Goal: Find specific page/section: Find specific page/section

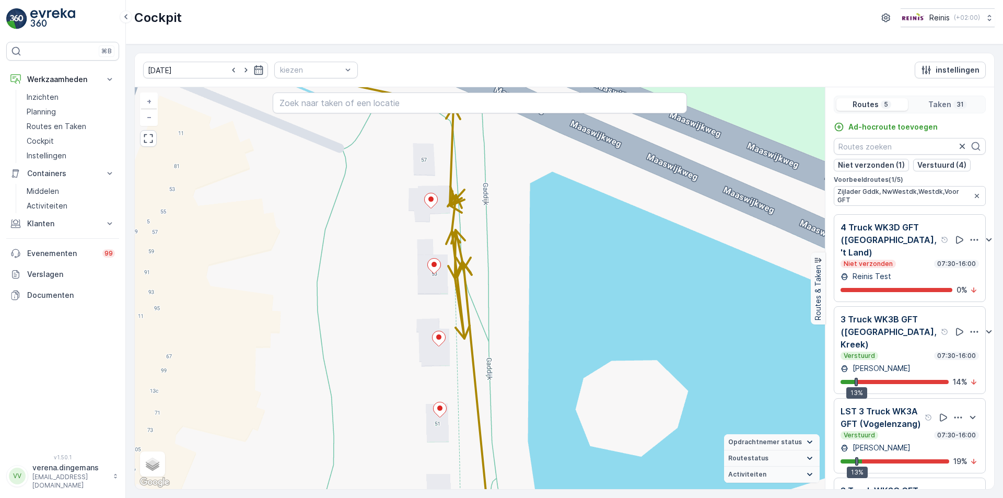
scroll to position [146, 0]
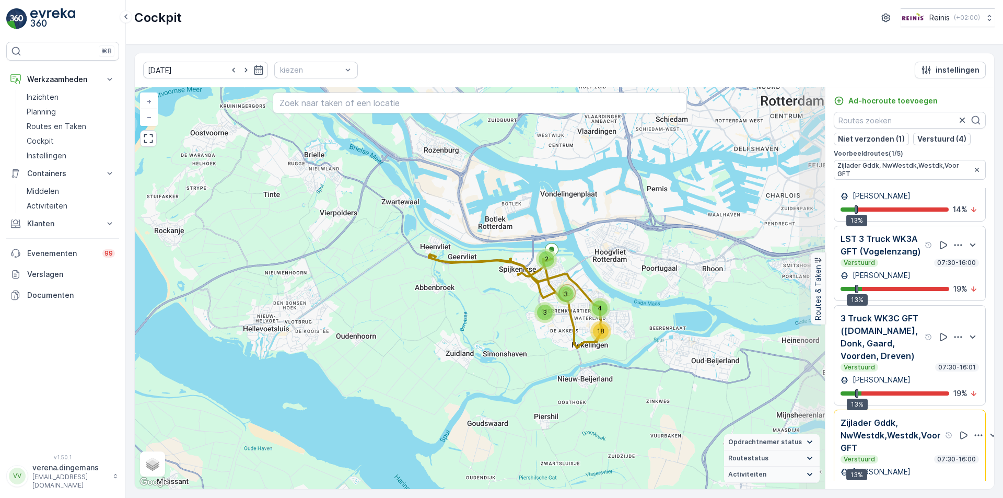
drag, startPoint x: 668, startPoint y: 276, endPoint x: 512, endPoint y: 293, distance: 157.2
click at [512, 293] on div "3 2 18 3 4 + − Satelliet stappenplan Terrein Hybride Leaflet Sneltoetsen Kaartg…" at bounding box center [480, 288] width 690 height 402
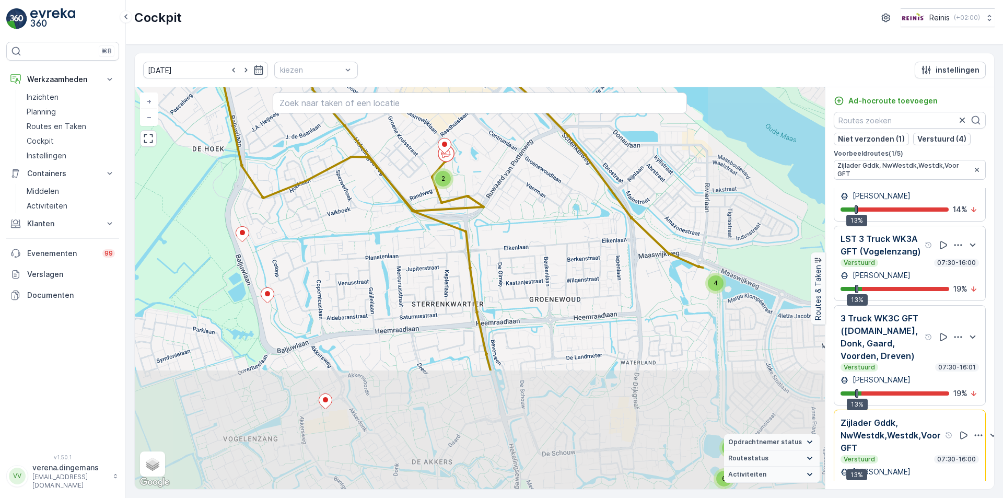
drag, startPoint x: 712, startPoint y: 336, endPoint x: 506, endPoint y: 154, distance: 274.7
click at [506, 154] on div "9 6 3 2 4 + − Satelliet stappenplan Terrein Hybride Leaflet Sneltoetsen Kaartge…" at bounding box center [480, 288] width 690 height 402
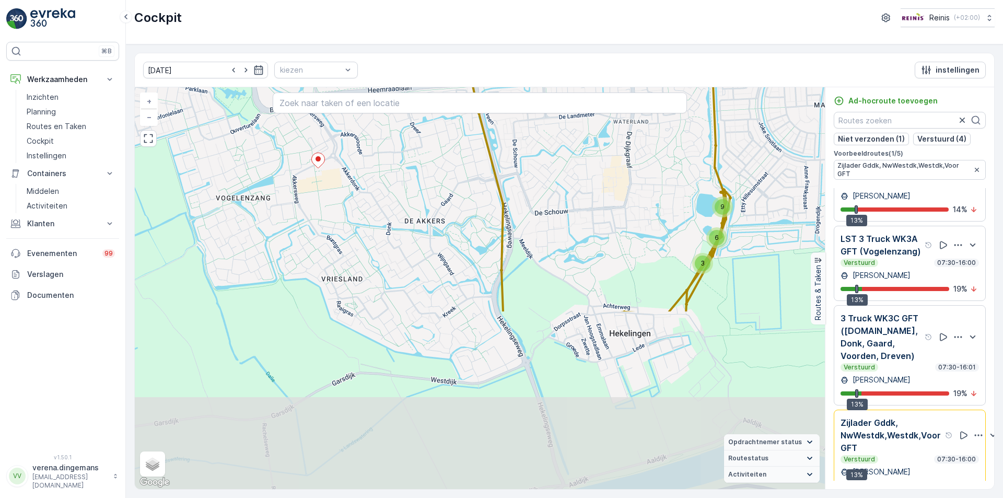
drag, startPoint x: 575, startPoint y: 343, endPoint x: 582, endPoint y: 191, distance: 152.2
click at [582, 191] on div "9 6 3 2 4 + − Satelliet stappenplan Terrein Hybride Leaflet Sneltoetsen Kaartge…" at bounding box center [480, 288] width 690 height 402
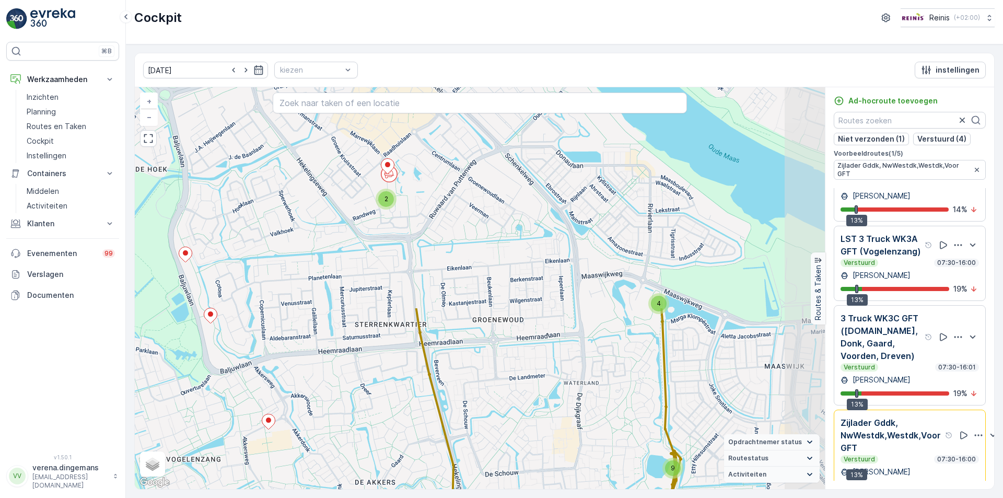
drag, startPoint x: 582, startPoint y: 191, endPoint x: 532, endPoint y: 452, distance: 266.0
click at [532, 452] on div "9 6 3 2 4 + − Satelliet stappenplan Terrein Hybride Leaflet Sneltoetsen Kaartge…" at bounding box center [480, 288] width 690 height 402
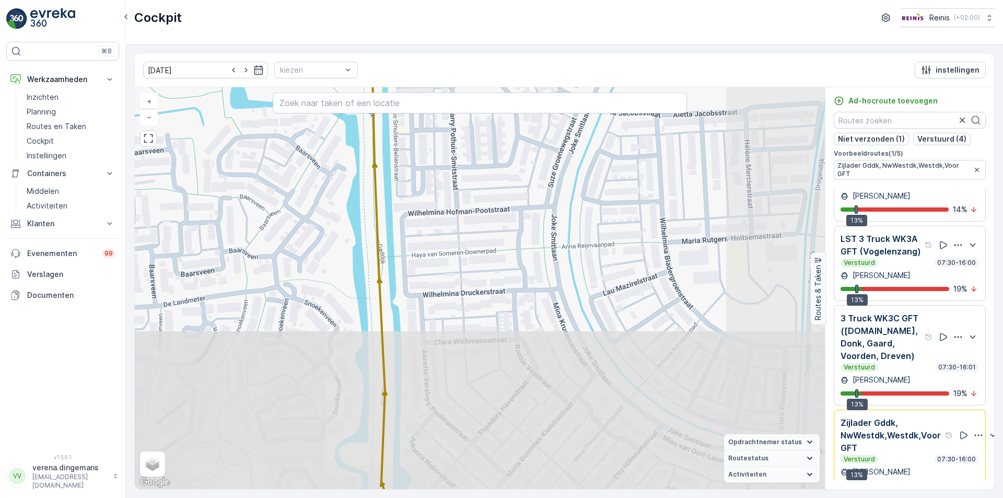
drag, startPoint x: 623, startPoint y: 397, endPoint x: 446, endPoint y: 87, distance: 356.8
click at [446, 87] on div "3 2 3 2 2 3 2 2 + − Satelliet stappenplan Terrein Hybride Leaflet Sneltoetsen K…" at bounding box center [480, 288] width 690 height 402
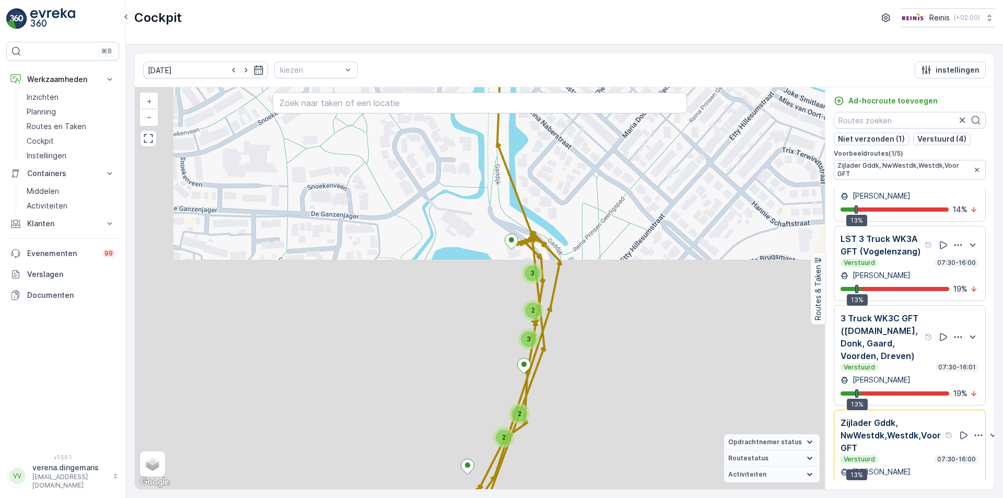
drag, startPoint x: 426, startPoint y: 459, endPoint x: 541, endPoint y: 106, distance: 371.8
click at [541, 106] on div "3 2 3 2 2 3 2 2 + − Satelliet stappenplan Terrein Hybride Leaflet Sneltoetsen K…" at bounding box center [480, 288] width 690 height 402
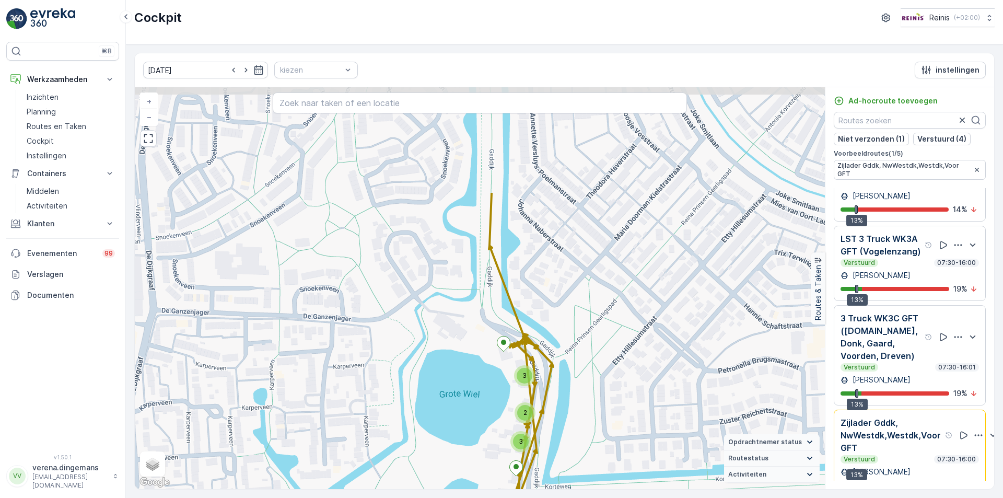
drag, startPoint x: 564, startPoint y: 180, endPoint x: 503, endPoint y: 326, distance: 158.1
click at [503, 326] on div "3 2 3 2 2 3 2 2 + − Satelliet stappenplan Terrein Hybride Leaflet Sneltoetsen K…" at bounding box center [480, 288] width 690 height 402
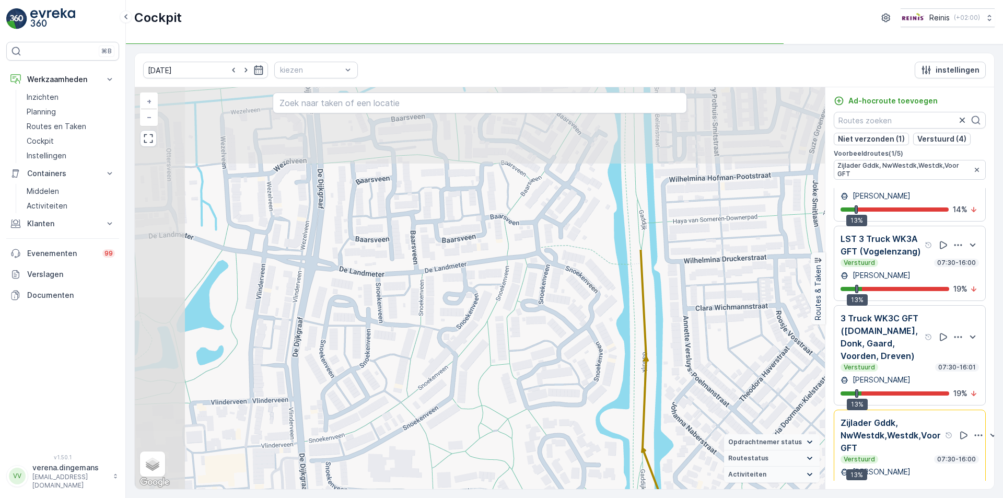
drag, startPoint x: 522, startPoint y: 229, endPoint x: 634, endPoint y: 356, distance: 169.6
click at [634, 356] on div "3 2 3 2 2 3 2 2 21516025 + − Satelliet stappenplan Terrein Hybride Leaflet Snel…" at bounding box center [480, 288] width 690 height 402
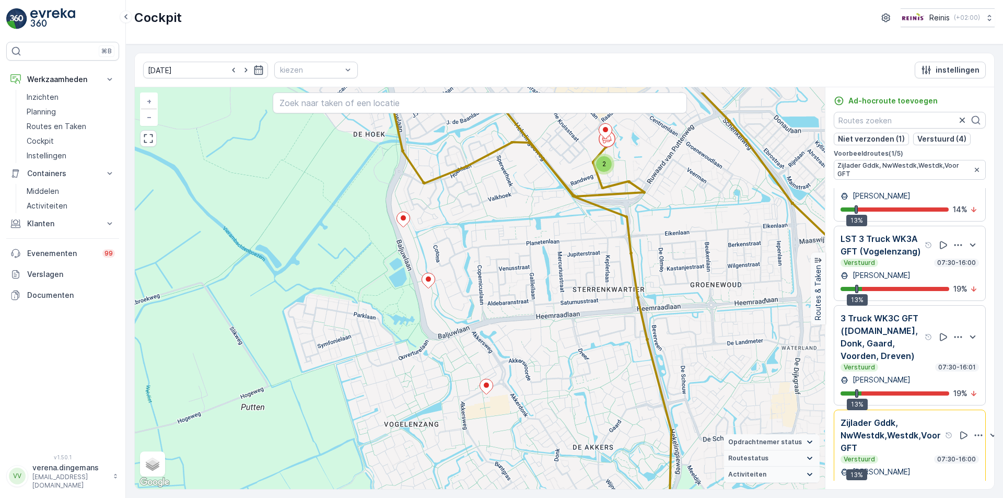
drag, startPoint x: 262, startPoint y: 280, endPoint x: 528, endPoint y: 325, distance: 270.4
click at [528, 325] on div "9 6 3 2 4 + − Satelliet stappenplan Terrein Hybride Leaflet Sneltoetsen Kaartge…" at bounding box center [480, 288] width 690 height 402
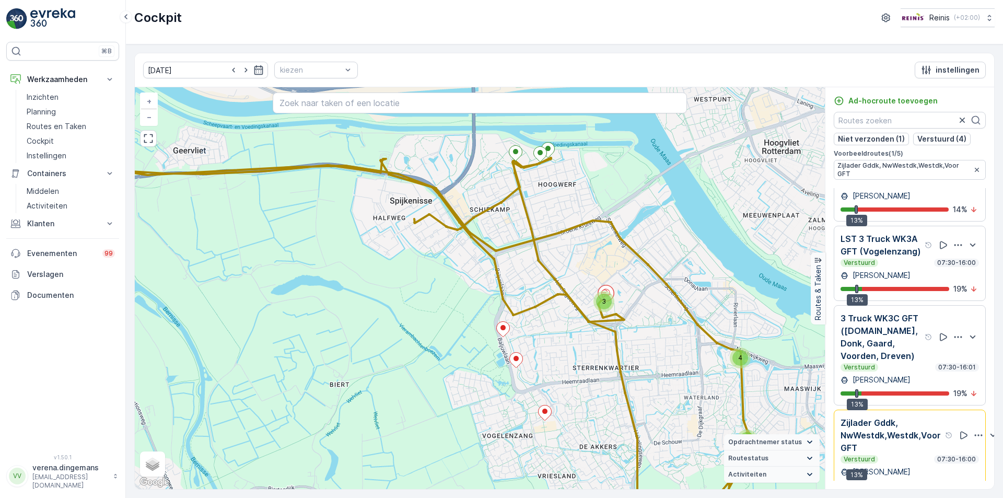
drag, startPoint x: 396, startPoint y: 210, endPoint x: 426, endPoint y: 267, distance: 65.2
click at [426, 267] on div "9 9 3 4 + − Satelliet stappenplan Terrein Hybride Leaflet Sneltoetsen Kaartgege…" at bounding box center [480, 288] width 690 height 402
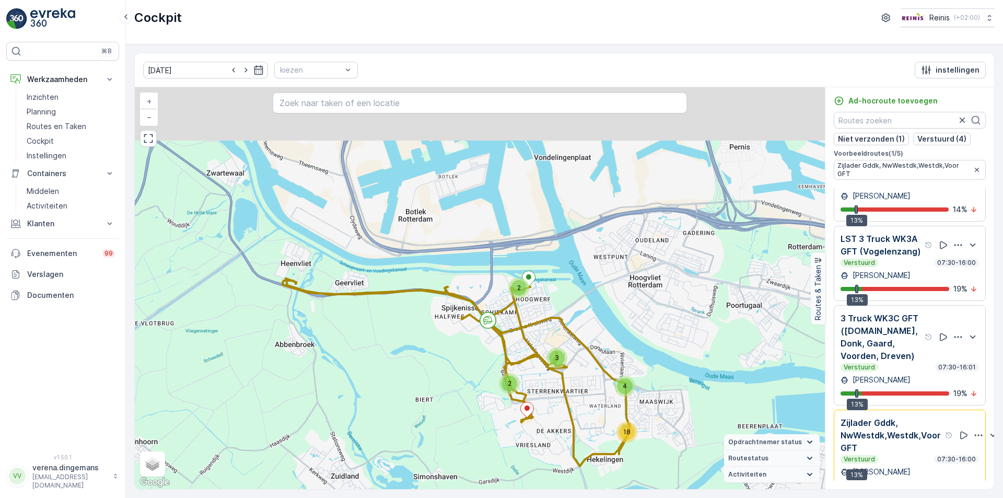
drag, startPoint x: 469, startPoint y: 266, endPoint x: 433, endPoint y: 331, distance: 74.2
click at [433, 331] on div "2 2 18 3 4 + − Satelliet stappenplan Terrein Hybride Leaflet Sneltoetsen Kaartg…" at bounding box center [480, 288] width 690 height 402
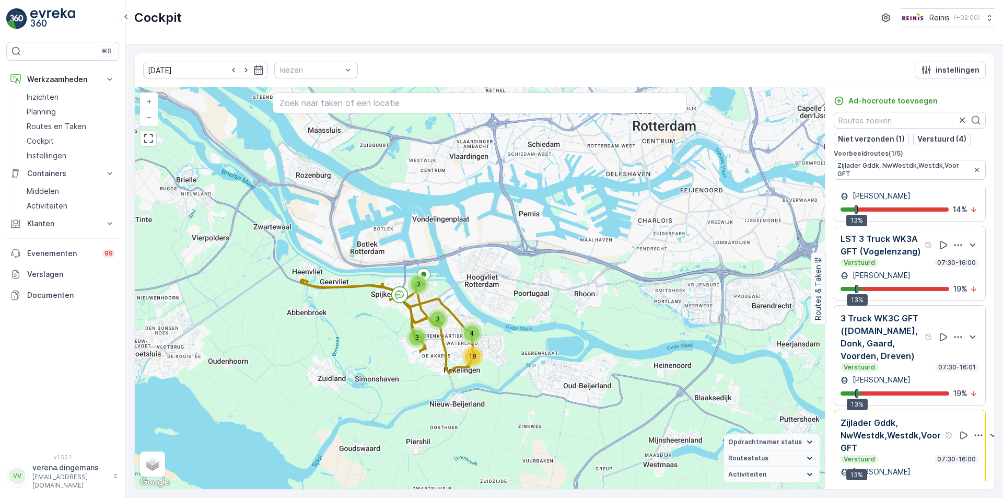
drag, startPoint x: 193, startPoint y: 290, endPoint x: 265, endPoint y: 295, distance: 72.3
click at [265, 295] on div "3 2 18 3 4 + − Satelliet stappenplan Terrein Hybride Leaflet Sneltoetsen Kaartg…" at bounding box center [480, 288] width 690 height 402
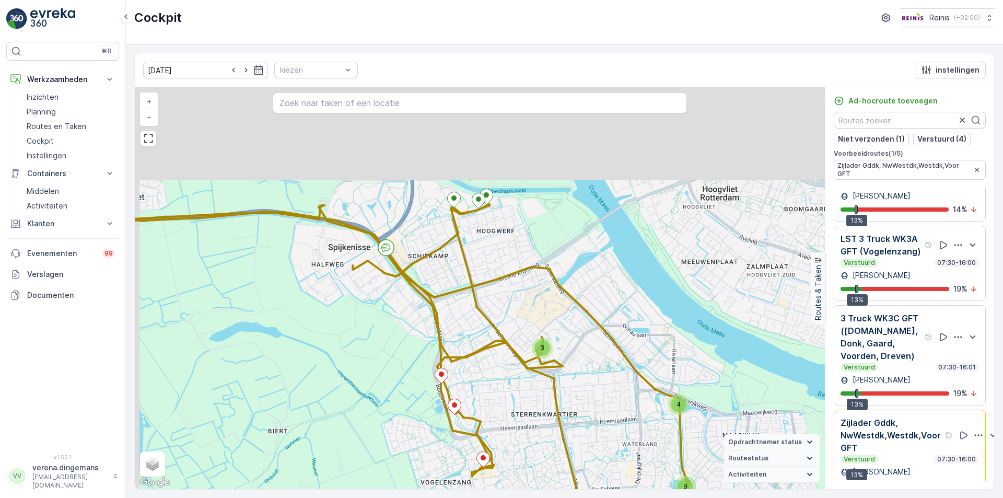
drag, startPoint x: 498, startPoint y: 143, endPoint x: 511, endPoint y: 273, distance: 130.2
click at [511, 273] on div "9 9 3 4 + − Satelliet stappenplan Terrein Hybride Leaflet Sneltoetsen Kaartgege…" at bounding box center [480, 288] width 690 height 402
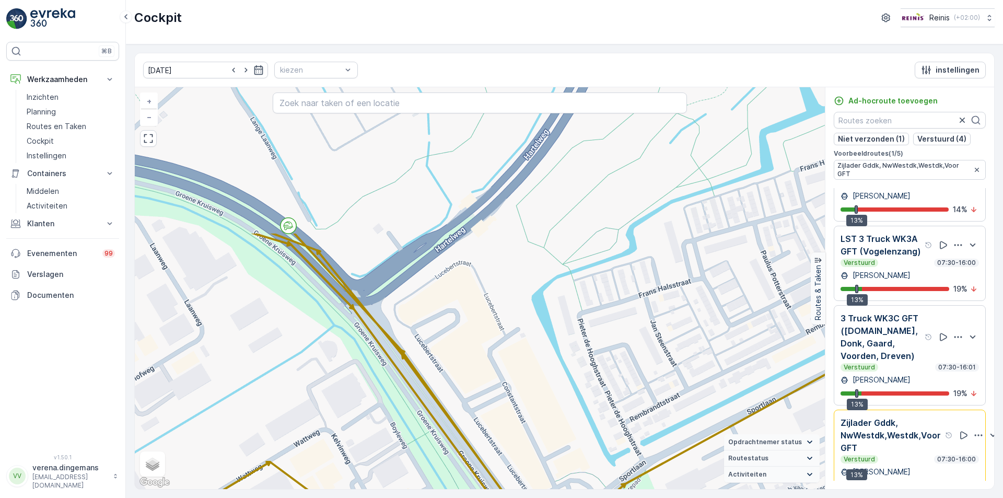
drag, startPoint x: 327, startPoint y: 180, endPoint x: 393, endPoint y: 366, distance: 197.8
click at [393, 366] on div "3 2 3 2 2 3 2 2 + − Satelliet stappenplan Terrein Hybride Leaflet Sneltoetsen K…" at bounding box center [480, 288] width 690 height 402
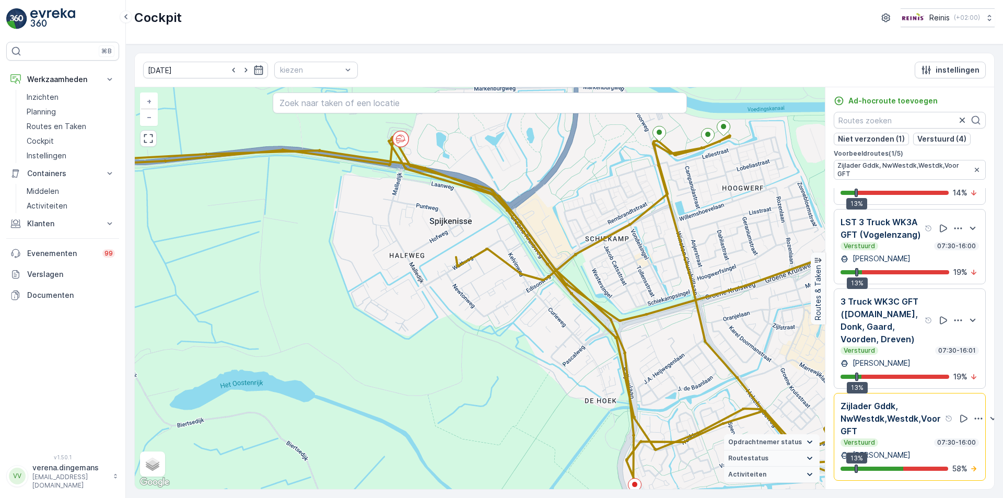
scroll to position [172, 0]
click at [898, 358] on p "[PERSON_NAME]" at bounding box center [881, 363] width 60 height 10
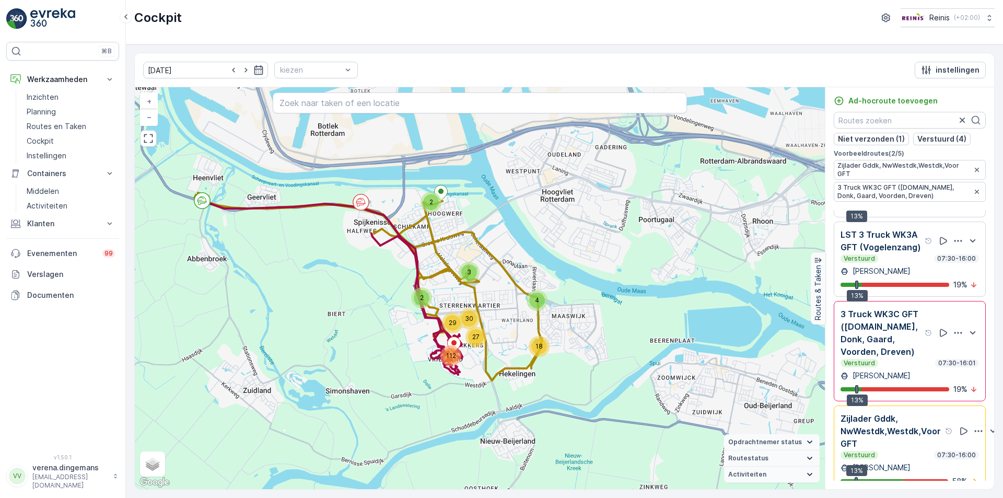
click at [896, 367] on div "Verstuurd 07:30-16:01" at bounding box center [910, 363] width 138 height 8
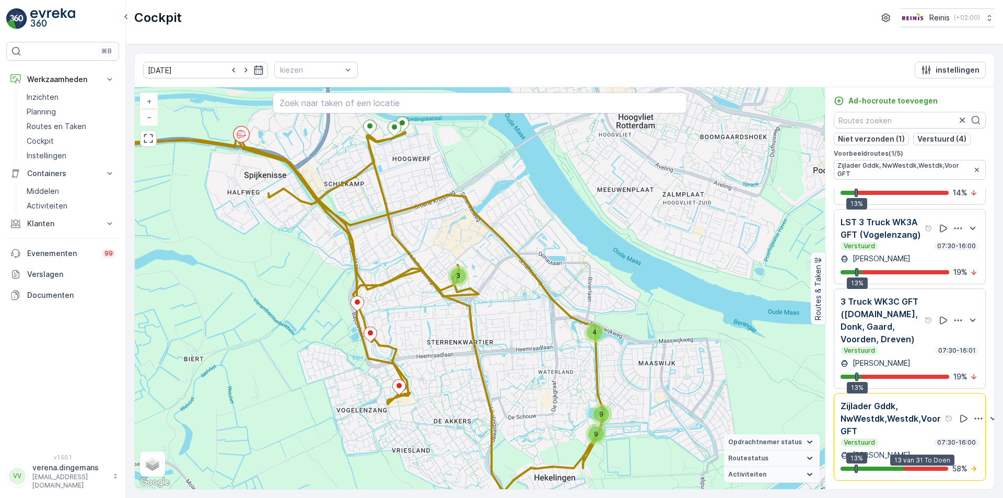
click at [906, 467] on div at bounding box center [926, 469] width 45 height 4
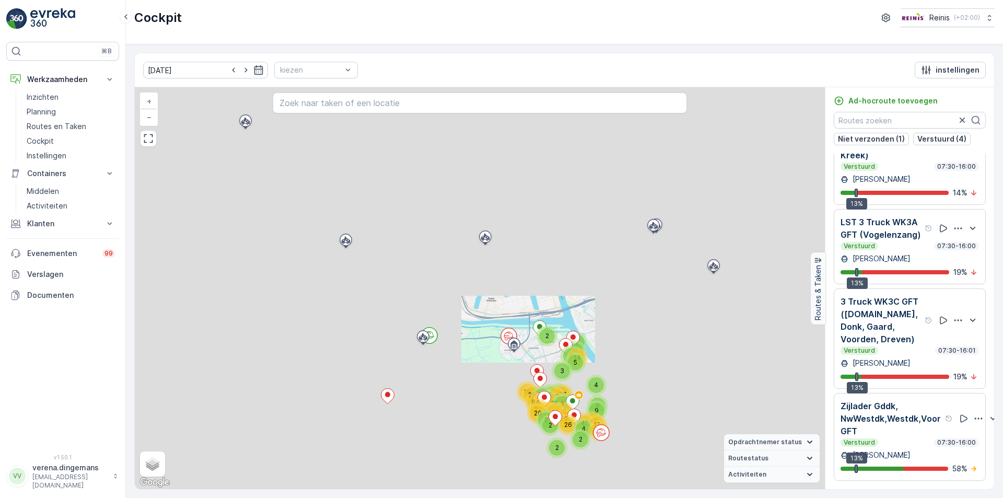
scroll to position [146, 0]
click at [890, 420] on p "Zijlader Gddk, NwWestdk,Westdk,Voor GFT" at bounding box center [892, 419] width 102 height 38
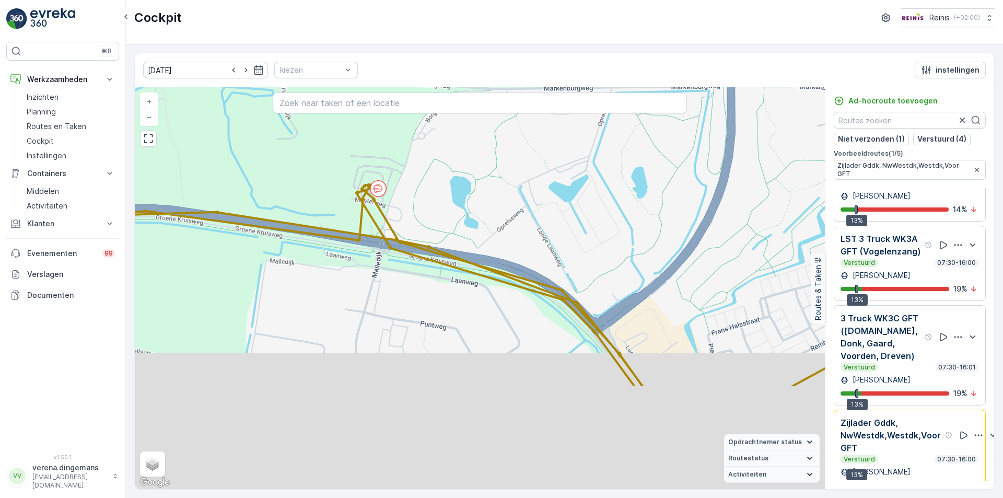
drag, startPoint x: 396, startPoint y: 380, endPoint x: 380, endPoint y: 221, distance: 159.7
click at [380, 221] on div "3 6 2 3 3 2 2 + − Satelliet stappenplan Terrein Hybride Leaflet Sneltoetsen Kaa…" at bounding box center [480, 288] width 690 height 402
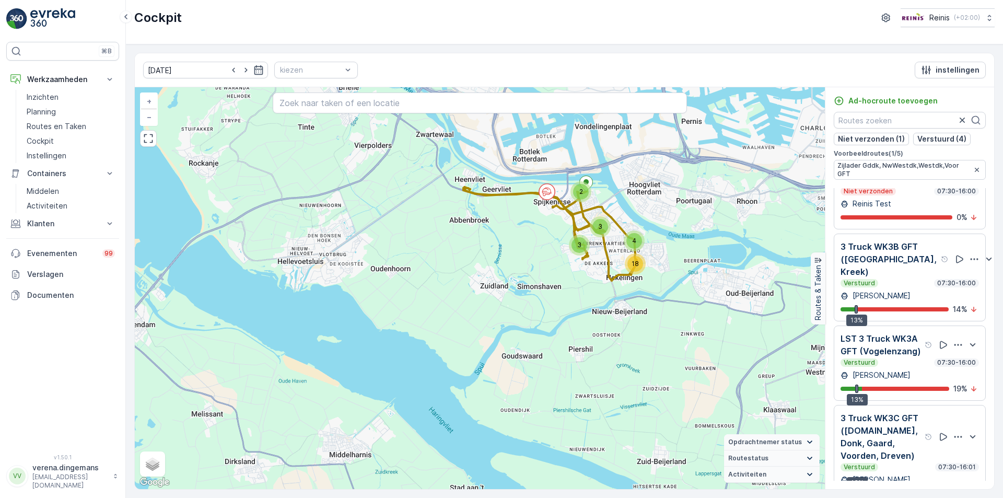
scroll to position [0, 0]
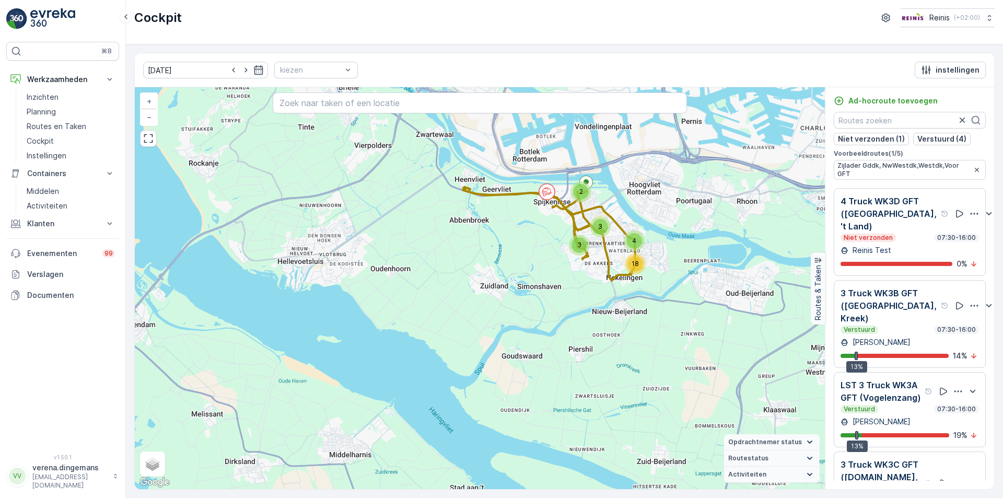
click at [898, 311] on p "3 Truck WK3B GFT ([GEOGRAPHIC_DATA], Kreek)" at bounding box center [890, 306] width 98 height 38
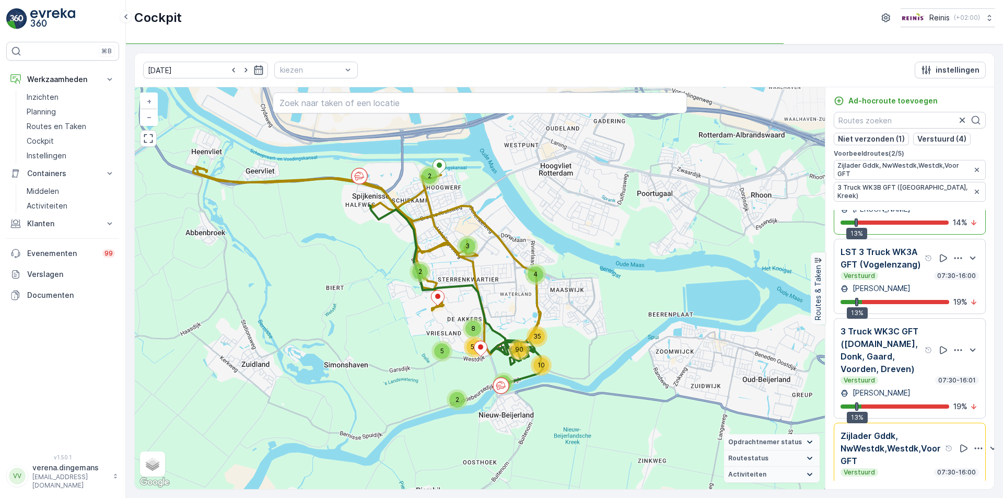
scroll to position [157, 0]
click at [901, 282] on div "[PERSON_NAME]" at bounding box center [910, 287] width 138 height 10
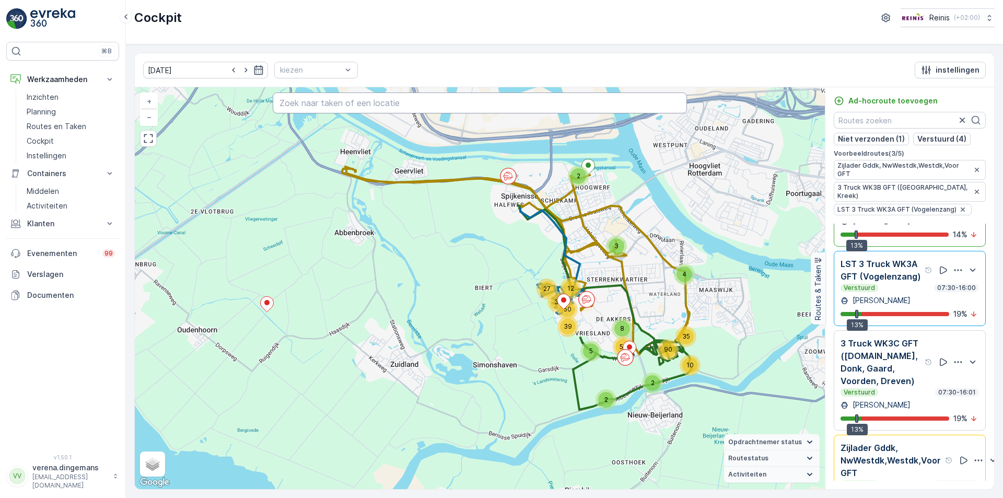
click at [344, 96] on input "text" at bounding box center [480, 102] width 414 height 21
click at [303, 104] on input "text" at bounding box center [480, 102] width 414 height 21
click at [331, 104] on input "text" at bounding box center [480, 102] width 414 height 21
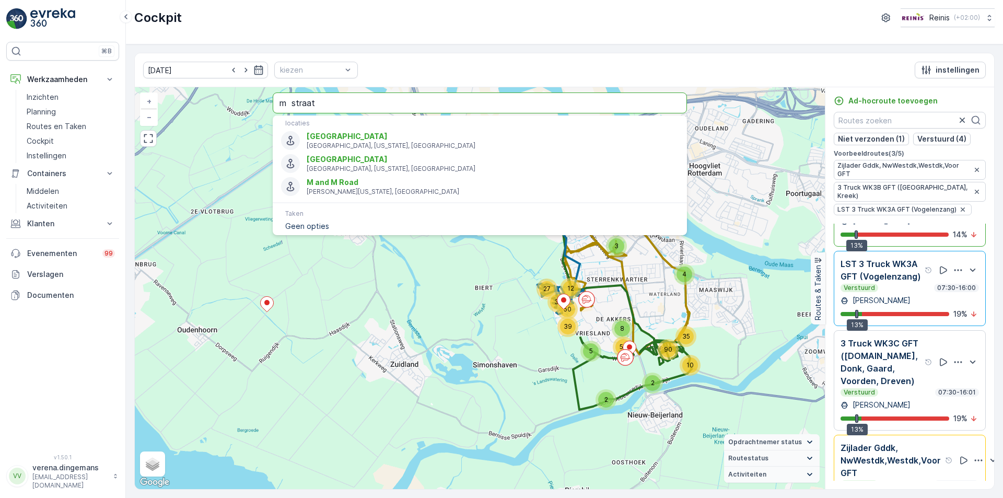
click at [292, 103] on input "m straat" at bounding box center [480, 102] width 414 height 21
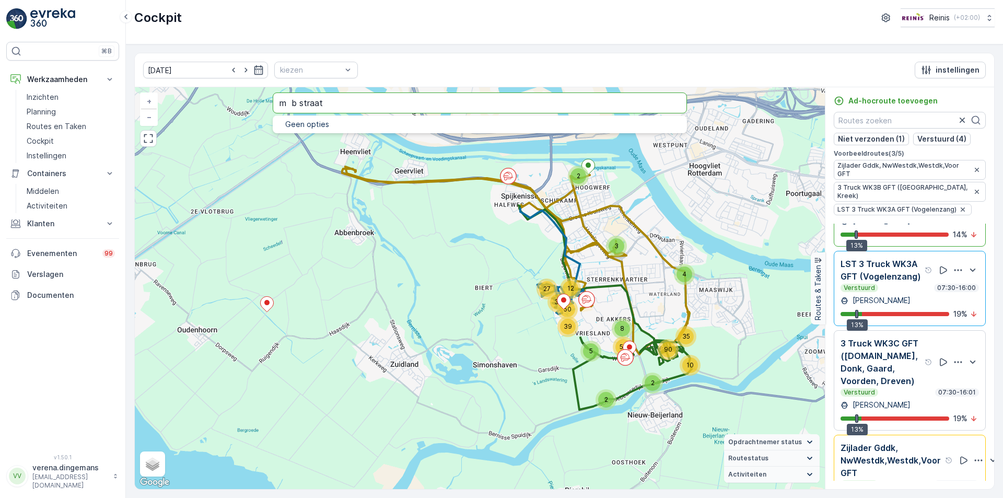
click at [346, 104] on input "m b straat" at bounding box center [480, 102] width 414 height 21
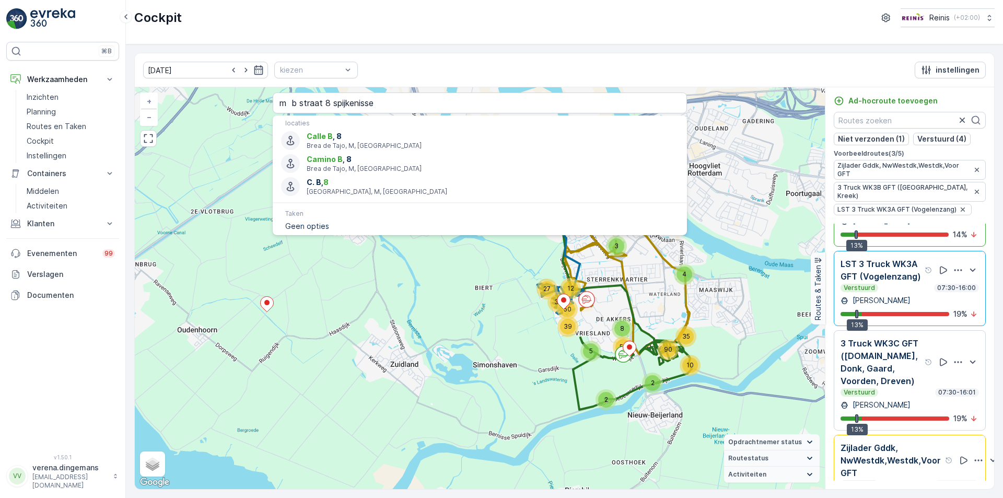
click at [531, 377] on div "2 59 5 2 2 8 10 90 35 3 4 12 32 50 27 39 + − Satelliet stappenplan Terrein Hybr…" at bounding box center [480, 288] width 690 height 402
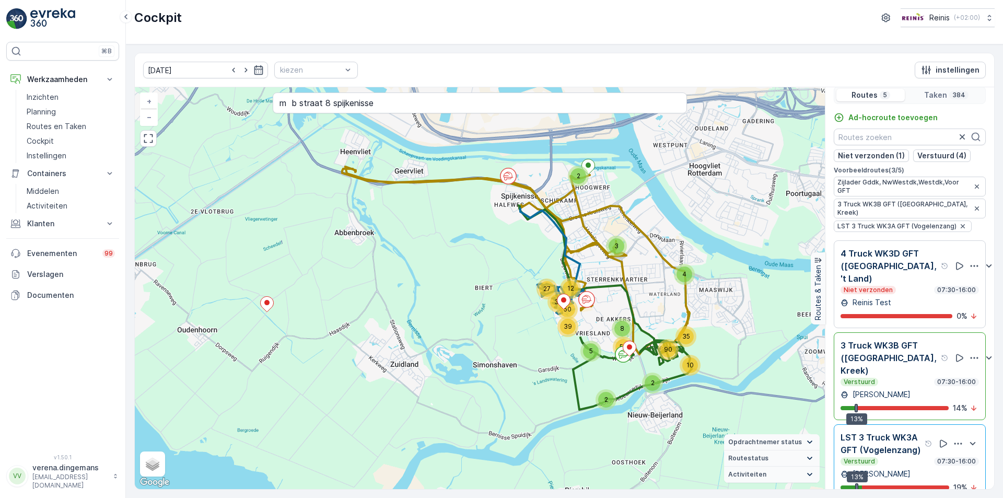
scroll to position [0, 0]
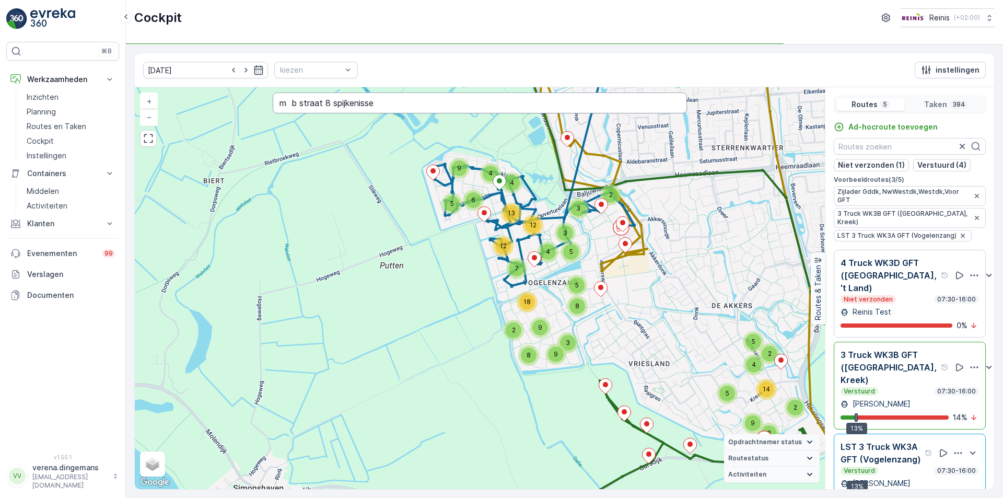
drag, startPoint x: 295, startPoint y: 105, endPoint x: 308, endPoint y: 103, distance: 13.2
click at [295, 105] on input "m b straat 8 spijkenisse" at bounding box center [480, 102] width 414 height 21
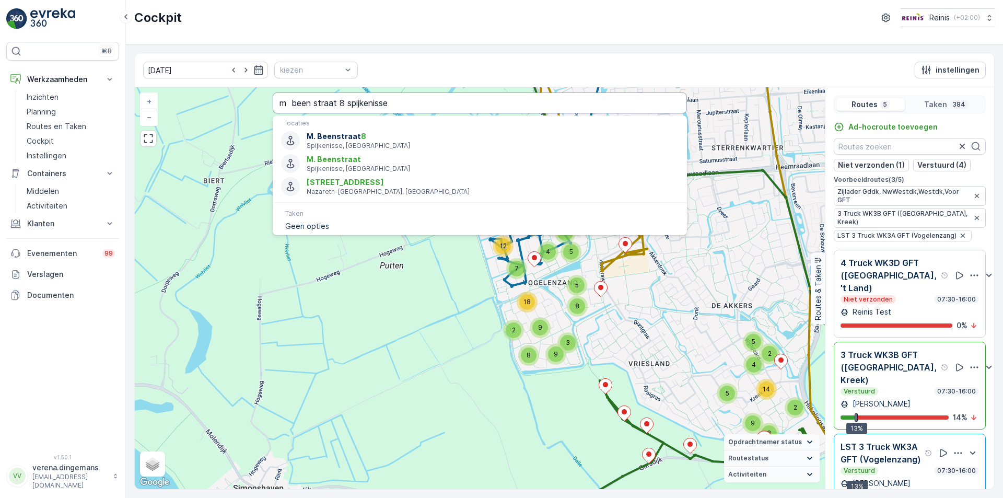
click at [312, 101] on input "m been straat 8 spijkenisse" at bounding box center [480, 102] width 414 height 21
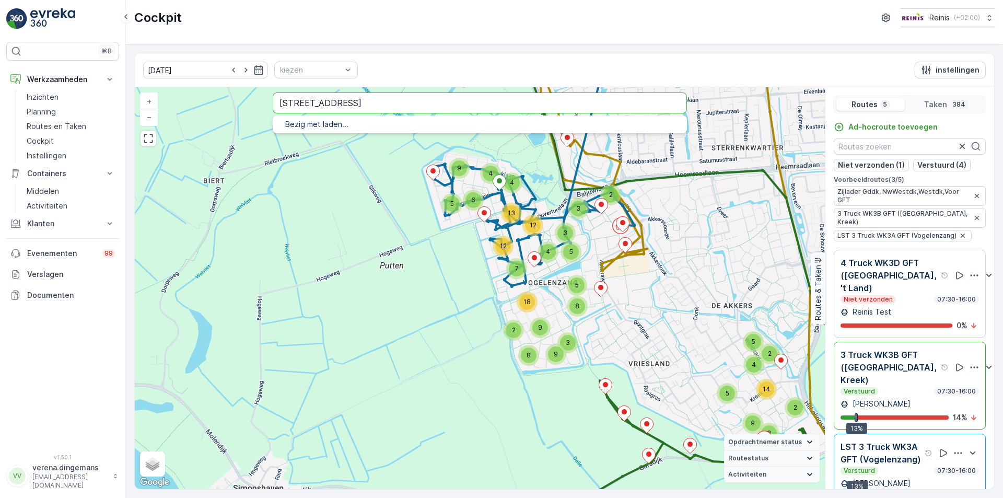
type input "m beenstraat 8 spijkenisse"
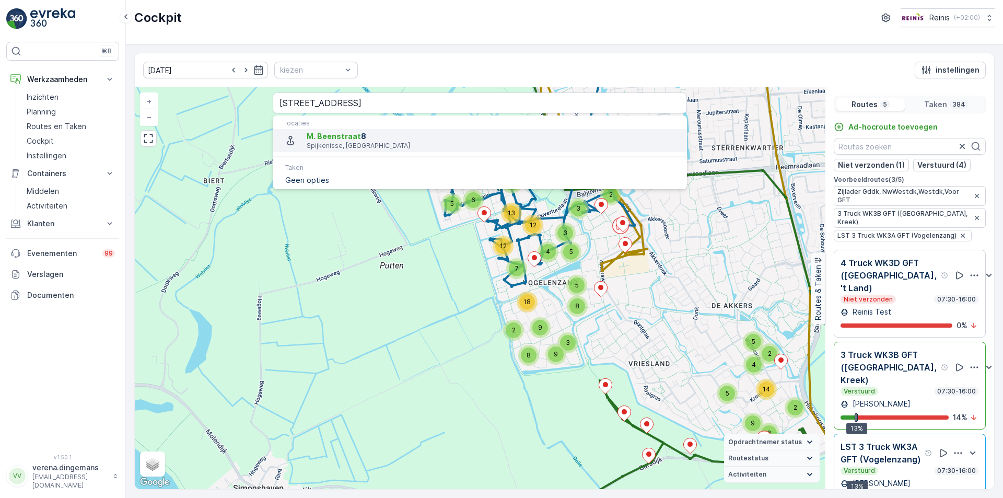
click at [374, 140] on span "M. Beenstraat 8" at bounding box center [493, 136] width 372 height 10
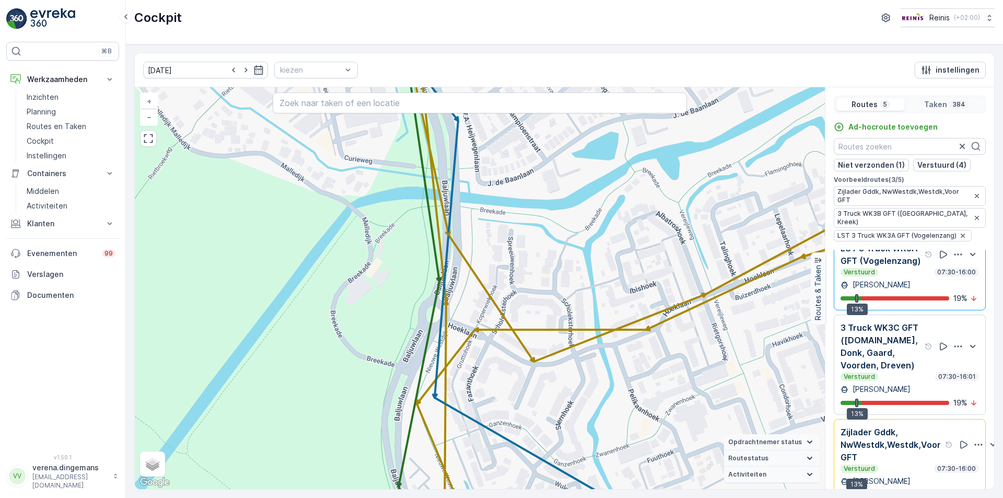
scroll to position [26, 0]
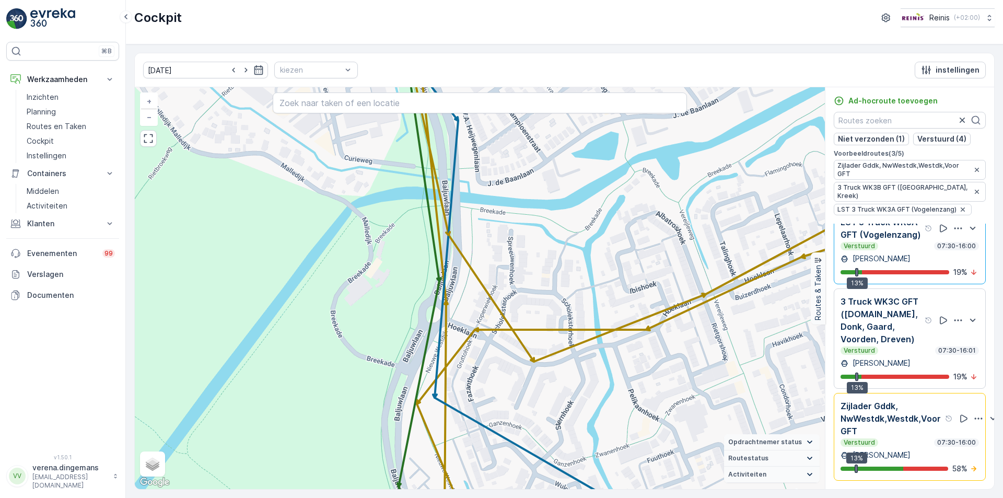
drag, startPoint x: 912, startPoint y: 429, endPoint x: 774, endPoint y: 388, distance: 144.4
click at [912, 429] on p "Zijlader Gddk, NwWestdk,Westdk,Voor GFT" at bounding box center [892, 419] width 102 height 38
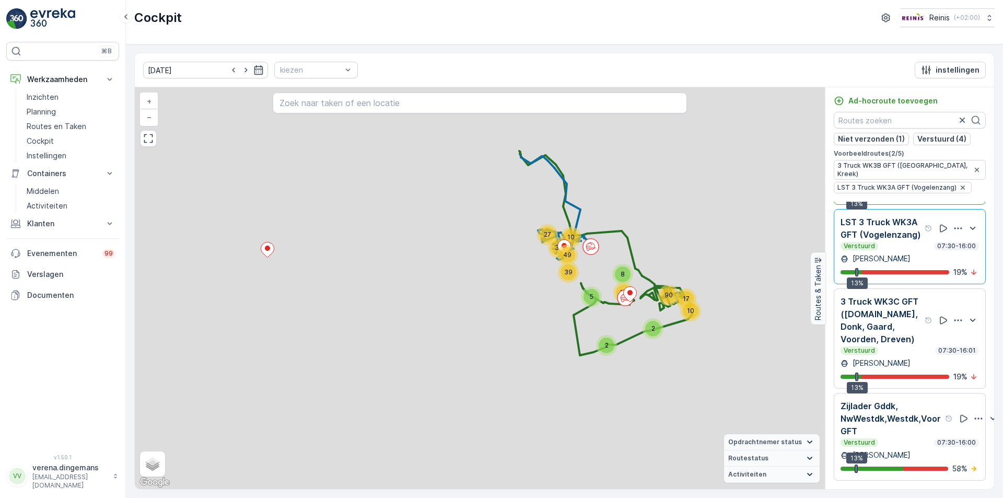
scroll to position [186, 0]
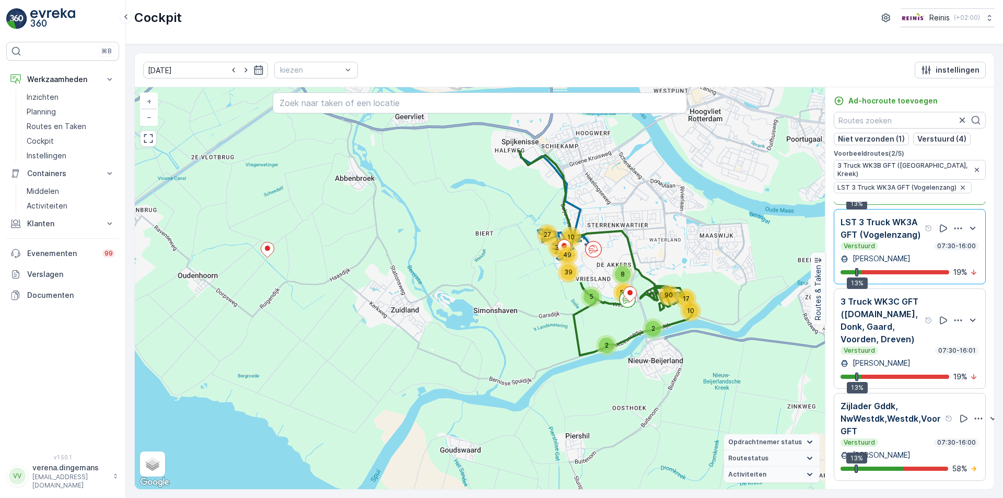
click at [906, 419] on p "Zijlader Gddk, NwWestdk,Westdk,Voor GFT" at bounding box center [892, 419] width 102 height 38
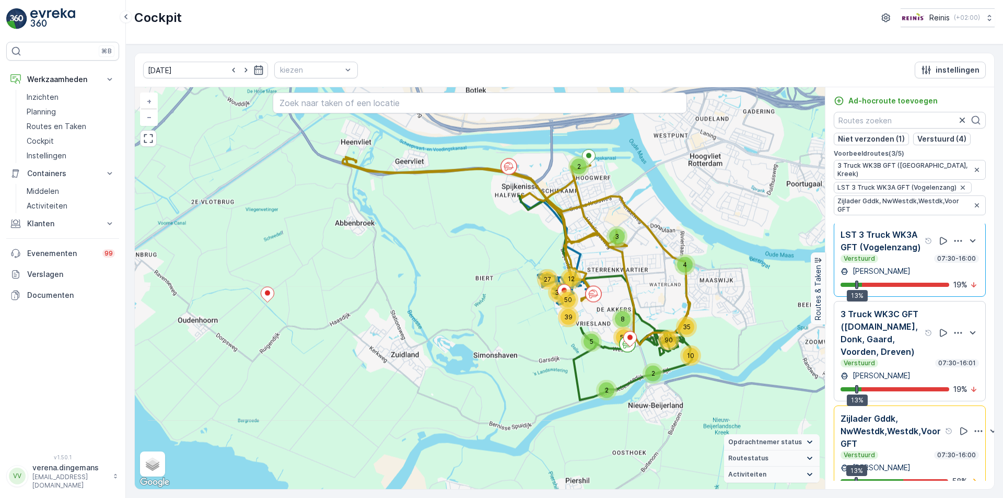
scroll to position [200, 0]
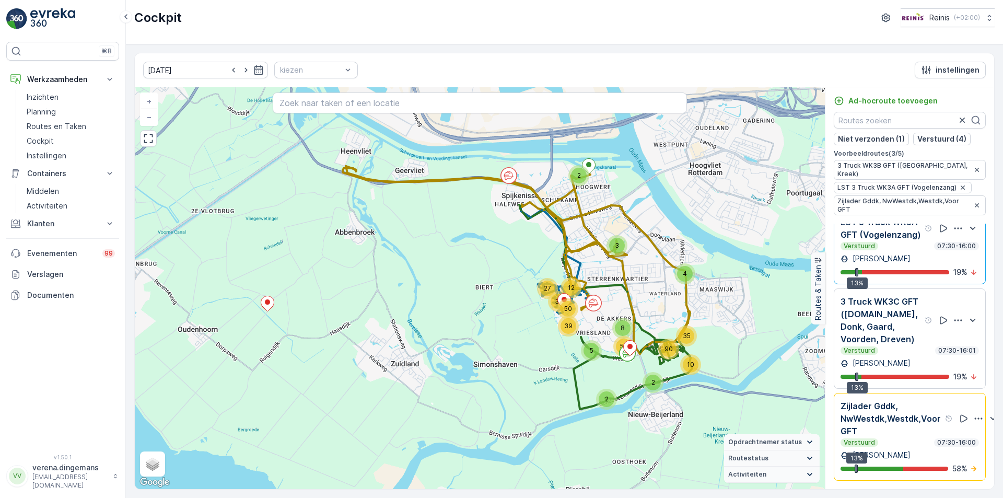
click at [908, 346] on div "Verstuurd 07:30-16:01" at bounding box center [910, 350] width 138 height 8
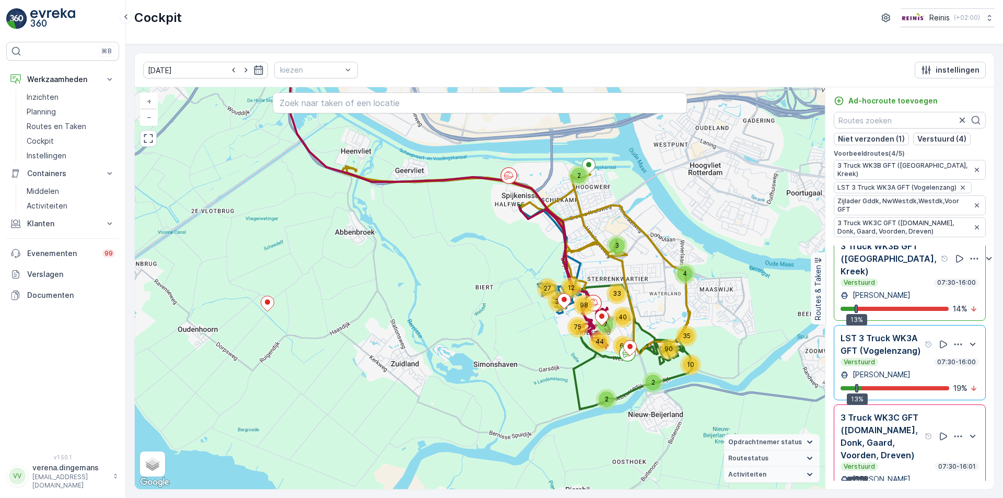
scroll to position [95, 0]
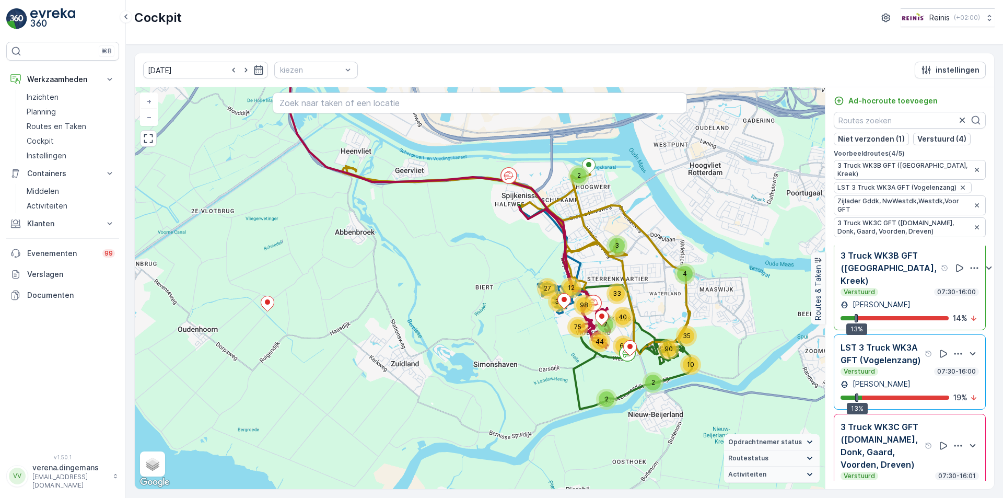
click at [907, 351] on p "LST 3 Truck WK3A GFT (Vogelenzang)" at bounding box center [882, 353] width 82 height 25
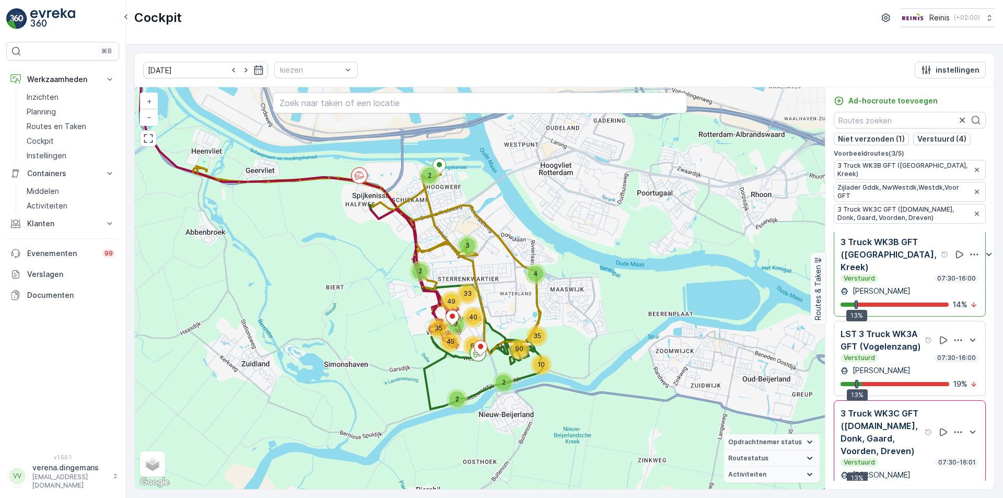
click at [907, 346] on p "LST 3 Truck WK3A GFT (Vogelenzang)" at bounding box center [882, 340] width 82 height 25
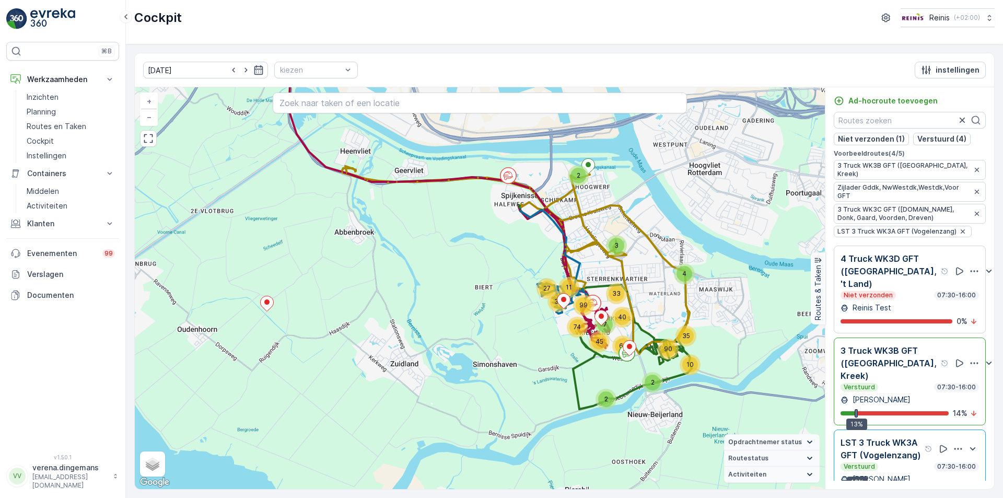
scroll to position [0, 0]
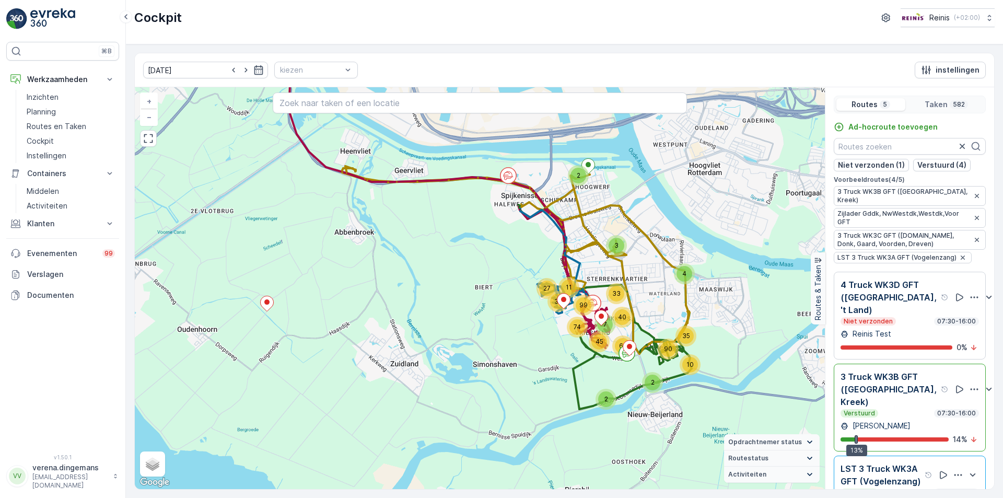
click at [335, 109] on input "text" at bounding box center [480, 102] width 414 height 21
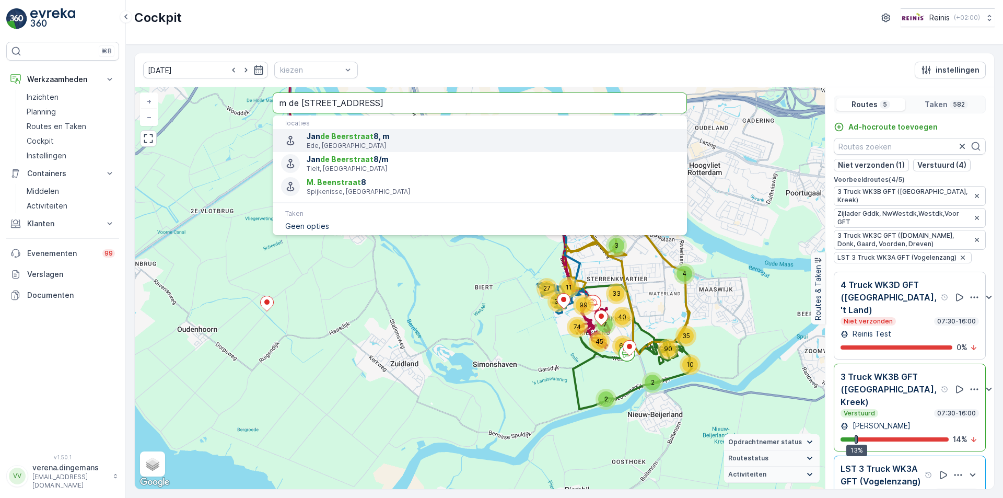
type input "m de beenstraat 8"
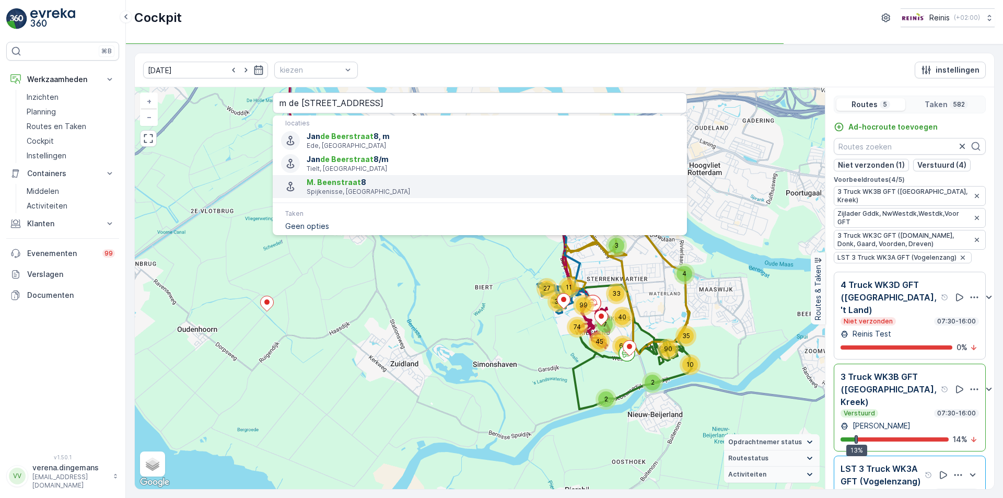
click at [365, 183] on span "M. Beenstraat 8" at bounding box center [493, 182] width 372 height 10
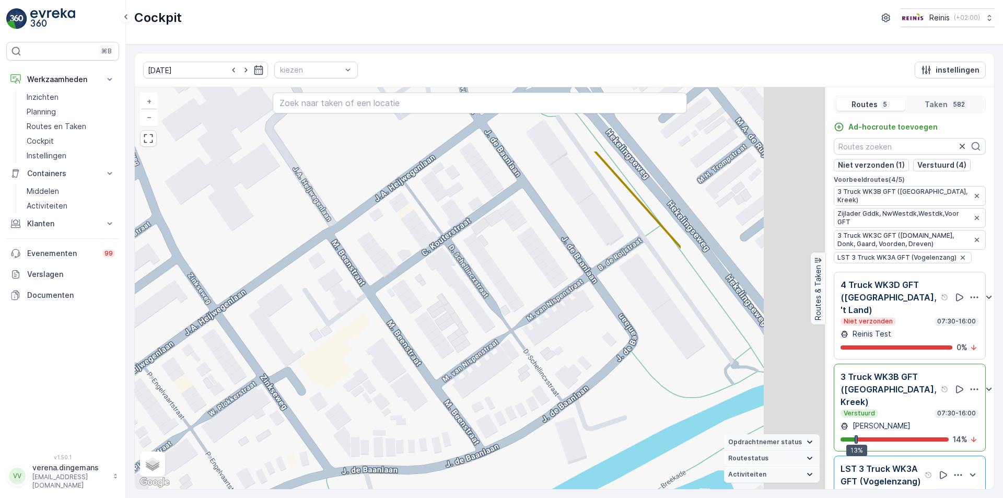
drag, startPoint x: 628, startPoint y: 285, endPoint x: 415, endPoint y: 390, distance: 237.5
click at [415, 390] on div "2 3 2 2 2 3 2 2 2 2 2 2 2 2 3 2 2 2 2 2 2 2 2 2 2 2 2 2 2 2 4 2 2 2 2 2 2 2 2 2…" at bounding box center [480, 288] width 690 height 402
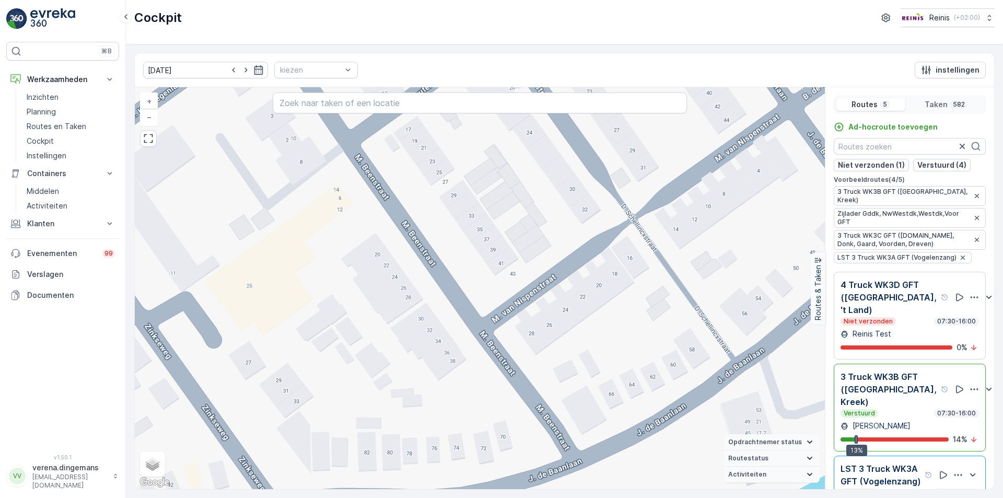
drag, startPoint x: 407, startPoint y: 419, endPoint x: 427, endPoint y: 324, distance: 96.8
click at [427, 324] on div "2 2 2 2 2 2 2 2 2 2 2 2 2 2 2 2 2 2 2 4 2 2 2 2 2 2 2 2 2 2 2 2 4 2 2 2 2 2 4 2…" at bounding box center [480, 288] width 690 height 402
